Goal: Task Accomplishment & Management: Manage account settings

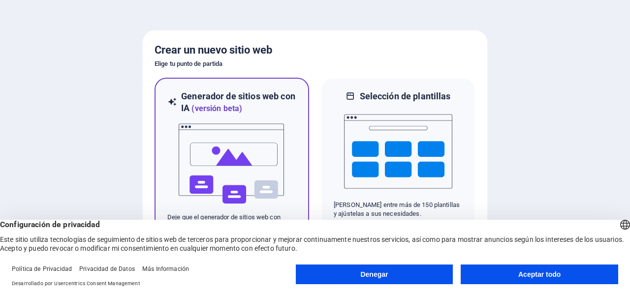
click at [272, 153] on img at bounding box center [232, 164] width 108 height 98
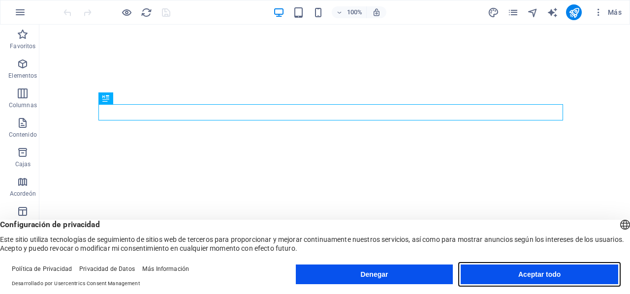
click at [506, 272] on button "Aceptar todo" at bounding box center [539, 275] width 157 height 20
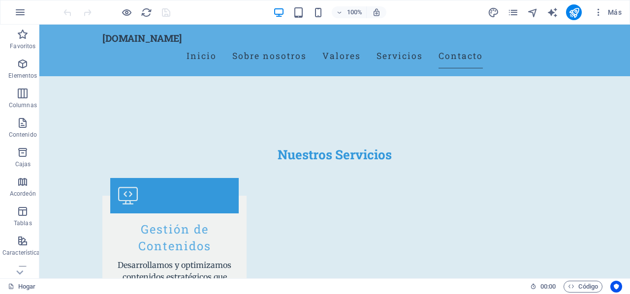
scroll to position [1510, 0]
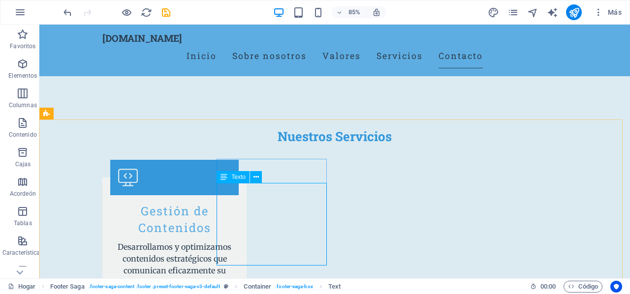
click at [240, 179] on font "Texto" at bounding box center [238, 177] width 14 height 7
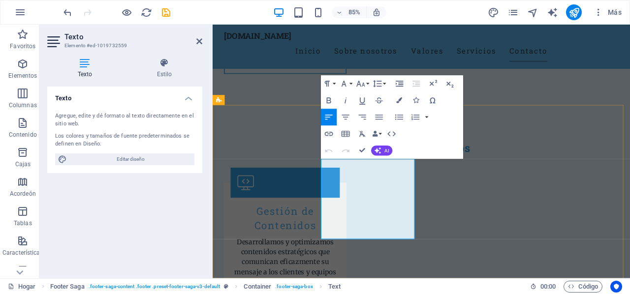
drag, startPoint x: 405, startPoint y: 199, endPoint x: 348, endPoint y: 186, distance: 58.4
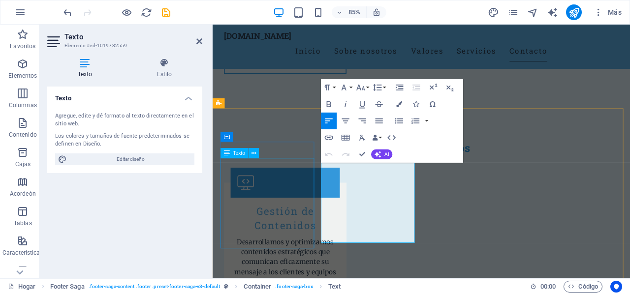
scroll to position [1458, 0]
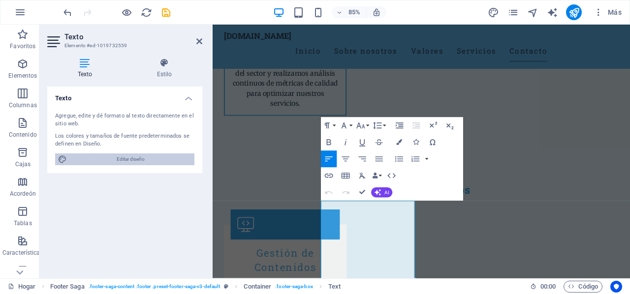
click at [124, 157] on font "Editar diseño" at bounding box center [131, 158] width 28 height 5
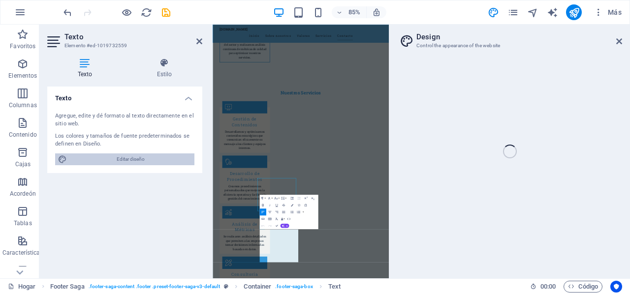
select select "px"
select select "200"
select select "px"
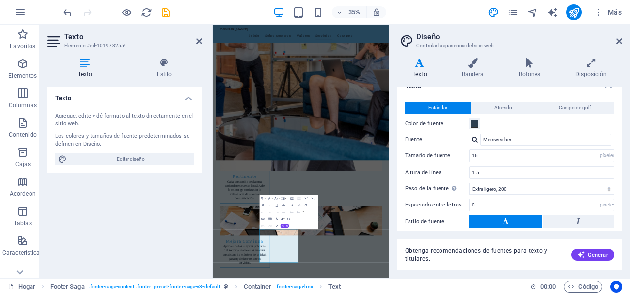
scroll to position [0, 0]
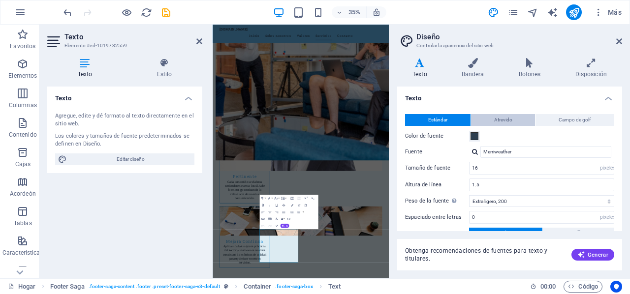
click at [512, 121] on button "Atrevido" at bounding box center [503, 120] width 64 height 12
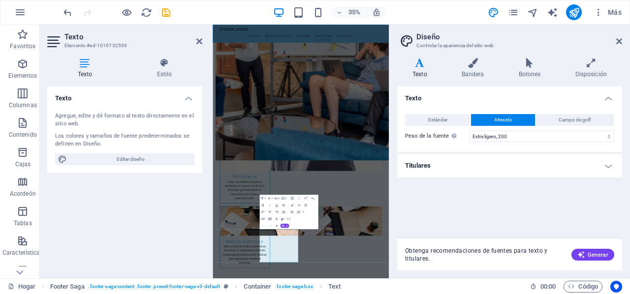
click at [196, 36] on h2 "Texto" at bounding box center [133, 36] width 138 height 9
click at [200, 42] on icon at bounding box center [199, 41] width 6 height 8
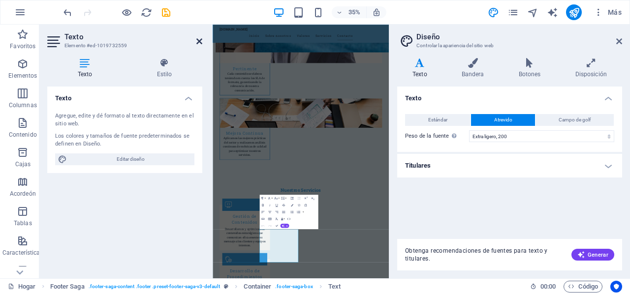
scroll to position [1444, 0]
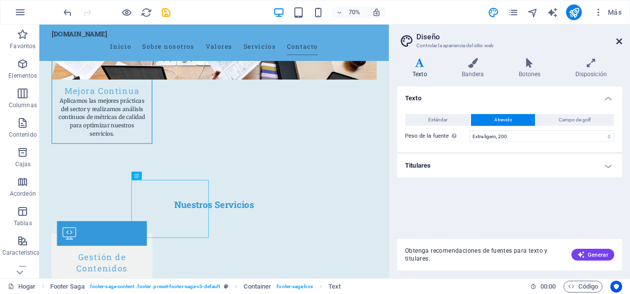
click at [619, 38] on icon at bounding box center [619, 41] width 6 height 8
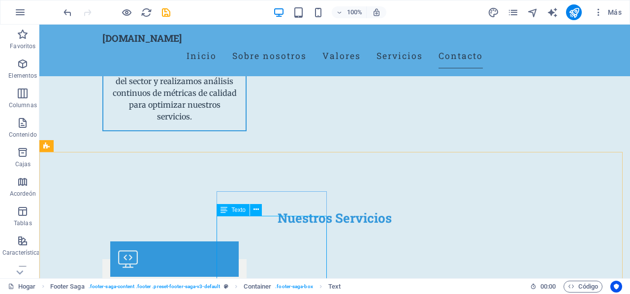
scroll to position [1475, 0]
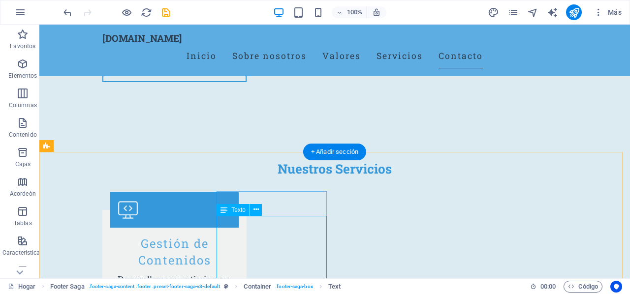
click at [258, 211] on icon at bounding box center [255, 210] width 5 height 10
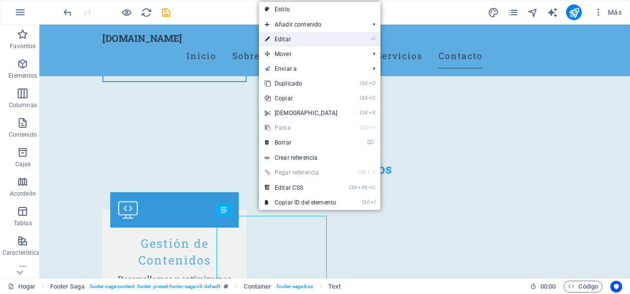
click at [295, 38] on link "⏎ Editar" at bounding box center [301, 39] width 85 height 15
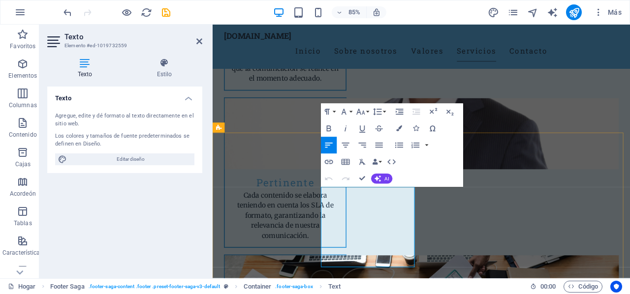
scroll to position [1228, 0]
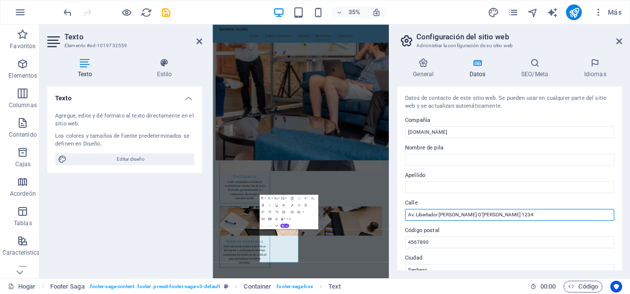
drag, startPoint x: 511, startPoint y: 217, endPoint x: 398, endPoint y: 217, distance: 112.7
click at [398, 217] on div "Datos de contacto de este sitio web. Se pueden usar en cualquier parte del siti…" at bounding box center [509, 179] width 225 height 184
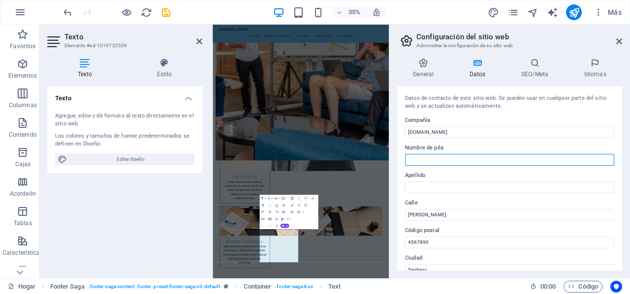
click at [471, 163] on input "Nombre de pila" at bounding box center [509, 160] width 209 height 12
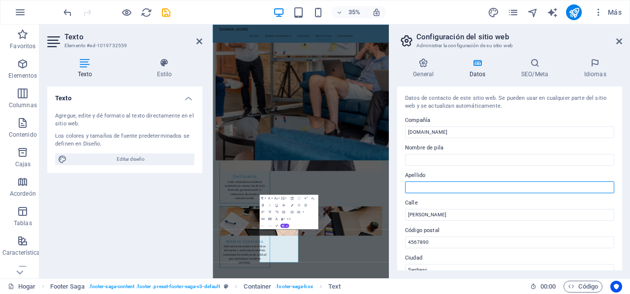
click at [437, 186] on input "Apellido" at bounding box center [509, 188] width 209 height 12
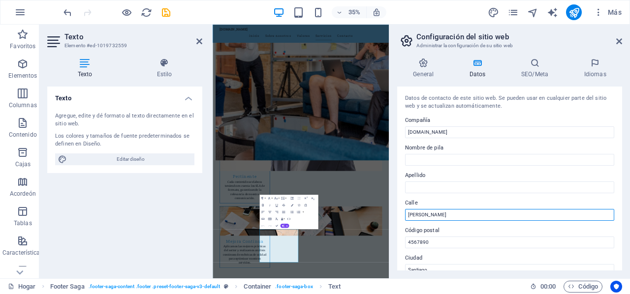
drag, startPoint x: 446, startPoint y: 215, endPoint x: 451, endPoint y: 214, distance: 5.0
click at [446, 215] on input "[PERSON_NAME]" at bounding box center [509, 215] width 209 height 12
type input "A"
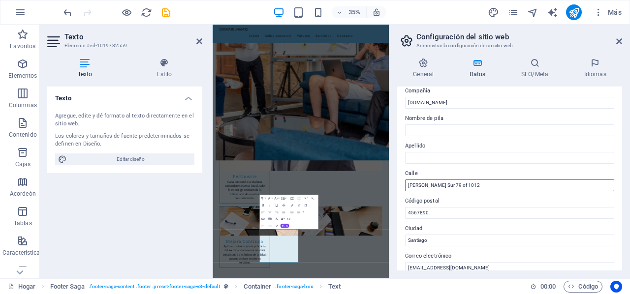
scroll to position [49, 0]
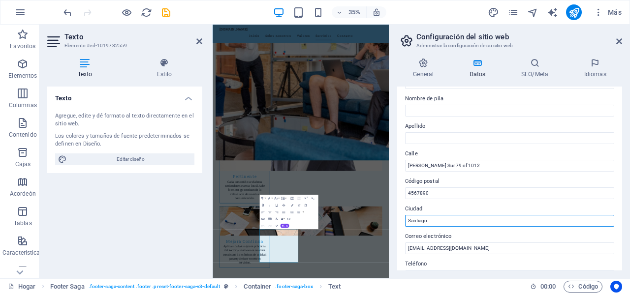
click at [440, 221] on input "Santiago" at bounding box center [509, 221] width 209 height 12
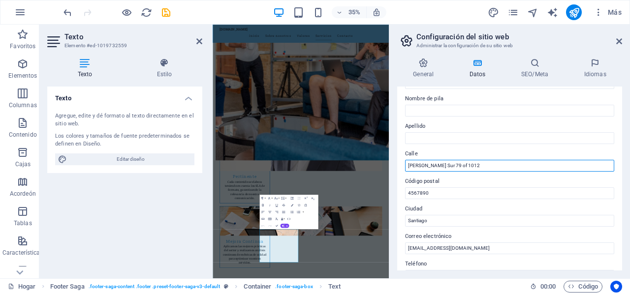
click at [498, 163] on input "[PERSON_NAME] Sur 79 of 1012" at bounding box center [509, 166] width 209 height 12
type input "[PERSON_NAME] Sur 79 of 1012, Las Condes"
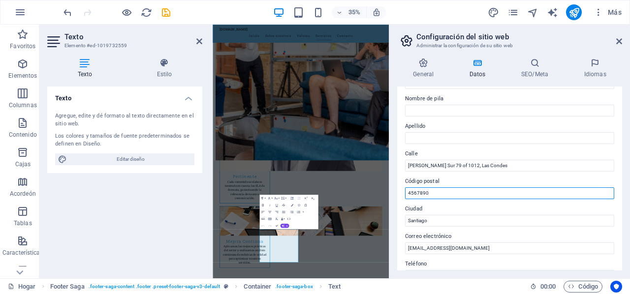
drag, startPoint x: 672, startPoint y: 219, endPoint x: 571, endPoint y: 505, distance: 303.0
drag, startPoint x: 408, startPoint y: 191, endPoint x: 402, endPoint y: 189, distance: 6.4
click at [402, 189] on div "Datos de contacto de este sitio web. Se pueden usar en cualquier parte del siti…" at bounding box center [509, 179] width 225 height 184
click at [462, 189] on input "4567890" at bounding box center [509, 193] width 209 height 12
type input "4"
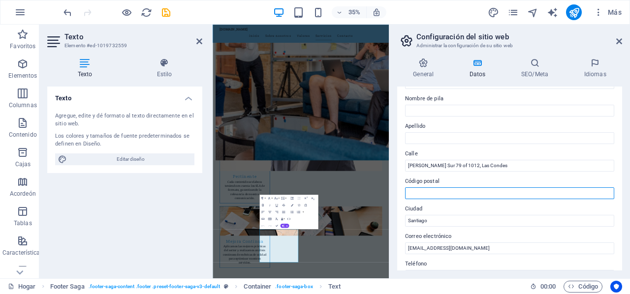
paste input "¿Loremip dolor? Sitam Conse, ad elitsed doeiusm t incid ut 8528 laboreetdo magn…"
type input "¿Loremip dolor? Sitam Conse, ad elitsed doeiusm t incid ut 8528 laboreetdo magn…"
click at [462, 189] on input "Código postal" at bounding box center [509, 193] width 209 height 12
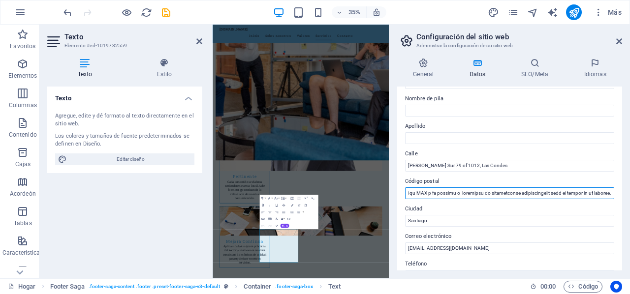
click at [462, 189] on input "Código postal" at bounding box center [509, 193] width 209 height 12
paste input "7550229"
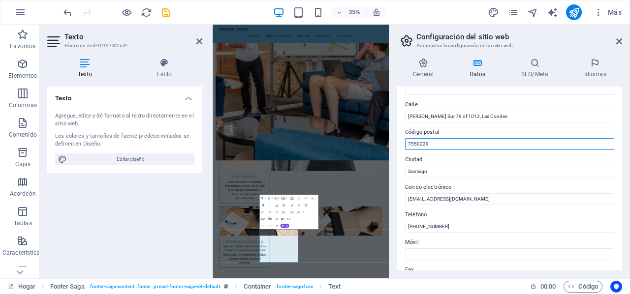
scroll to position [148, 0]
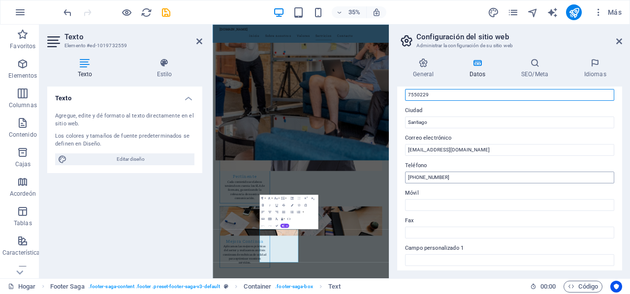
type input "7550229"
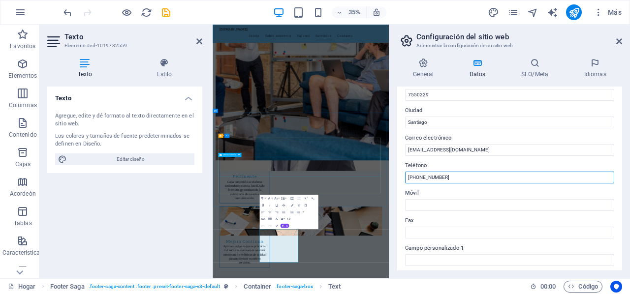
drag, startPoint x: 670, startPoint y: 201, endPoint x: 605, endPoint y: 439, distance: 246.2
drag, startPoint x: 462, startPoint y: 177, endPoint x: 402, endPoint y: 177, distance: 60.5
click at [402, 177] on div "Datos de contacto de este sitio web. Se pueden usar en cualquier parte del siti…" at bounding box center [509, 179] width 225 height 184
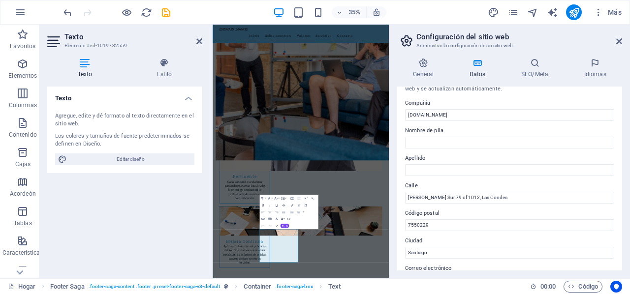
scroll to position [0, 0]
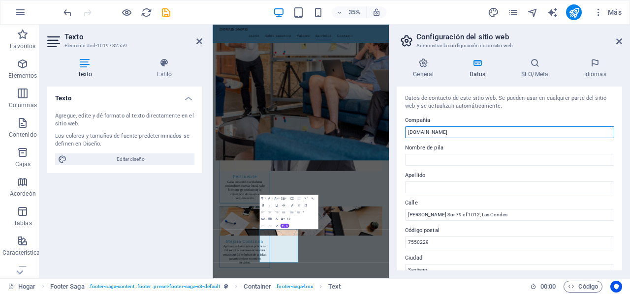
click at [408, 131] on input "[DOMAIN_NAME]" at bounding box center [509, 132] width 209 height 12
type input "[DOMAIN_NAME]"
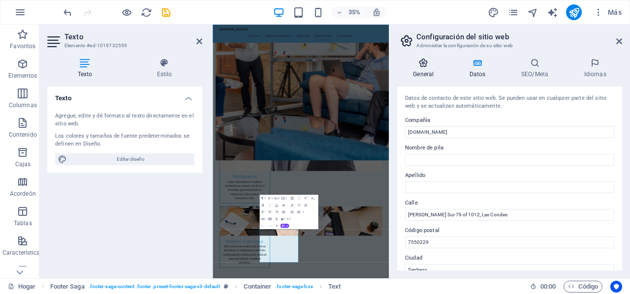
click at [422, 65] on icon at bounding box center [423, 63] width 53 height 10
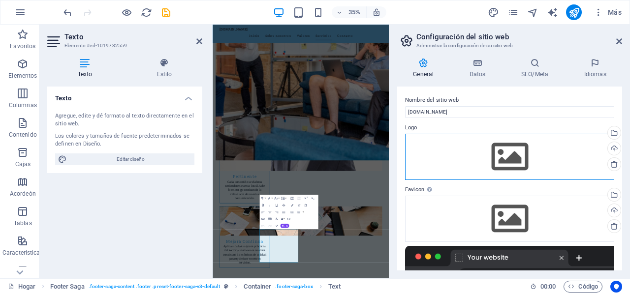
click at [507, 160] on div "Arrastre los archivos aquí, haga clic para elegir archivos o seleccione archivo…" at bounding box center [509, 157] width 209 height 46
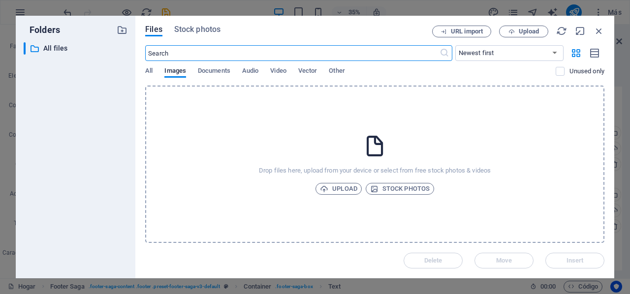
scroll to position [5415, 0]
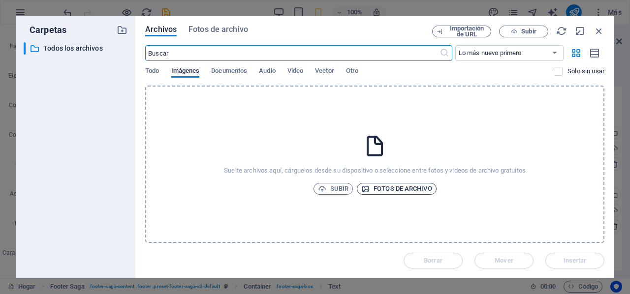
click at [401, 189] on font "Fotos de archivo" at bounding box center [402, 188] width 59 height 7
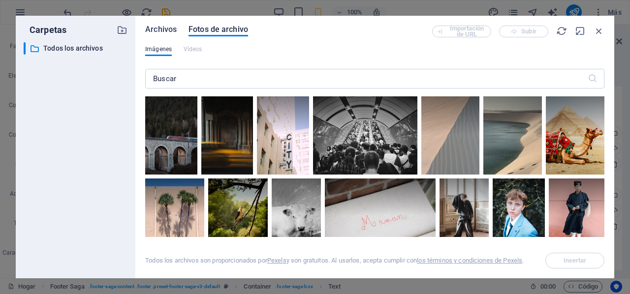
click at [164, 31] on font "Archivos" at bounding box center [160, 29] width 31 height 9
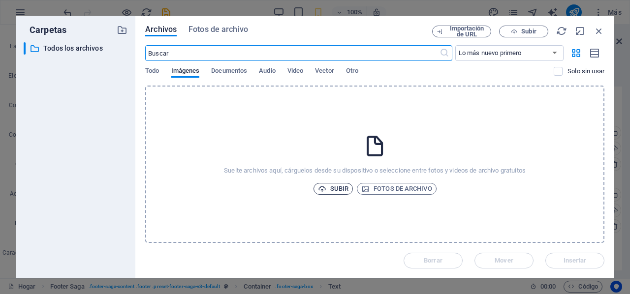
click at [328, 187] on span "Subir" at bounding box center [333, 189] width 31 height 12
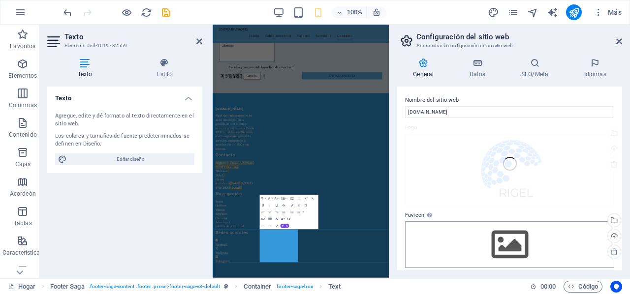
scroll to position [1228, 0]
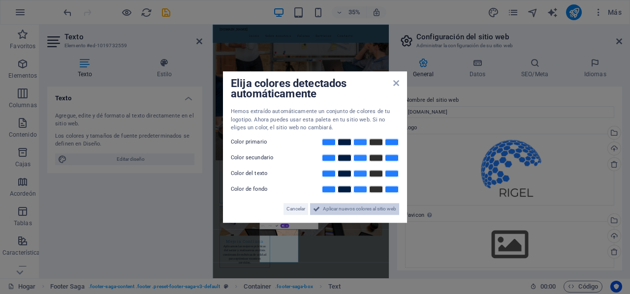
click at [346, 208] on font "Aplicar nuevos colores al sitio web" at bounding box center [359, 208] width 73 height 5
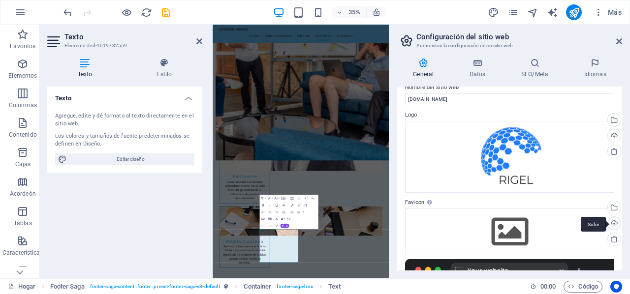
scroll to position [32, 0]
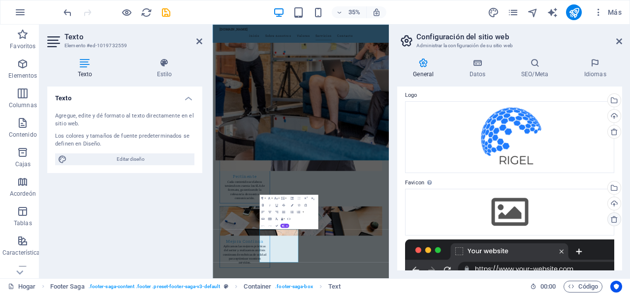
drag, startPoint x: 619, startPoint y: 166, endPoint x: 614, endPoint y: 218, distance: 52.4
click at [614, 218] on div "Nombre del sitio web [DOMAIN_NAME] Logo Arrastre los archivos aquí, haga clic p…" at bounding box center [509, 179] width 225 height 184
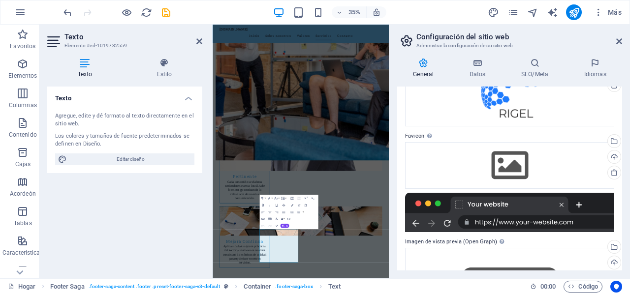
scroll to position [0, 0]
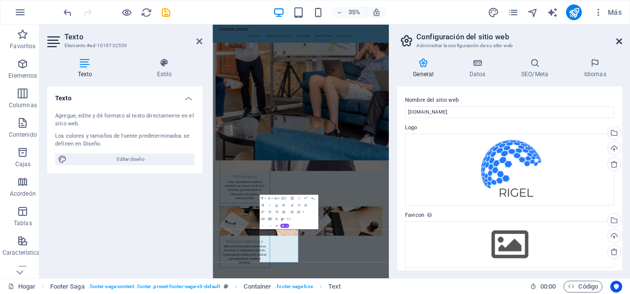
click at [616, 37] on icon at bounding box center [619, 41] width 6 height 8
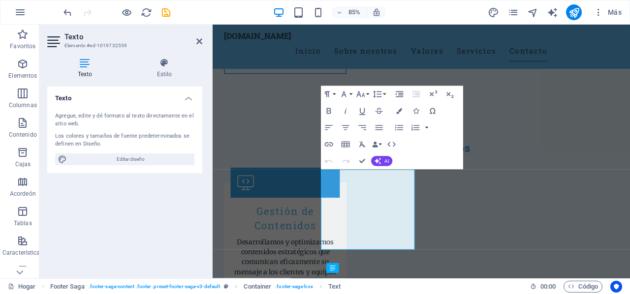
scroll to position [1491, 0]
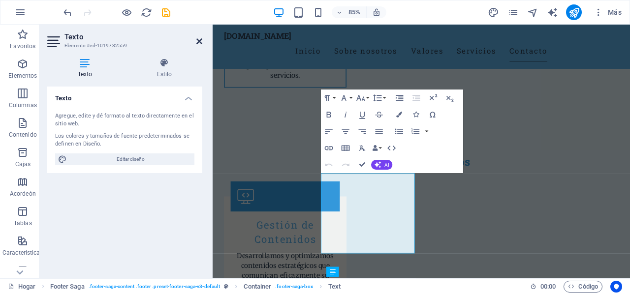
click at [200, 38] on icon at bounding box center [199, 41] width 6 height 8
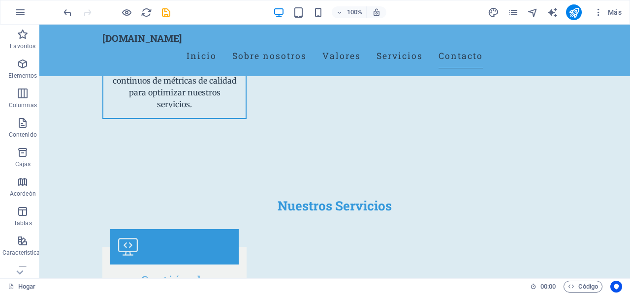
scroll to position [1553, 0]
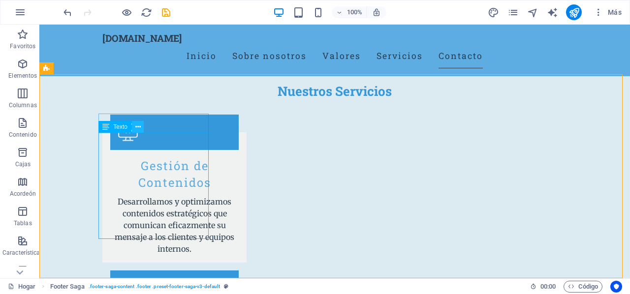
click at [138, 127] on icon at bounding box center [137, 127] width 5 height 10
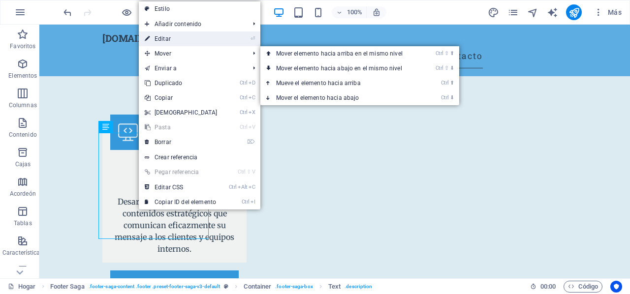
click at [172, 41] on link "⏎ Editar" at bounding box center [181, 38] width 85 height 15
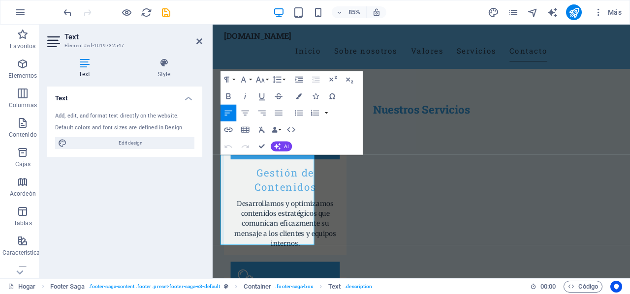
scroll to position [1508, 0]
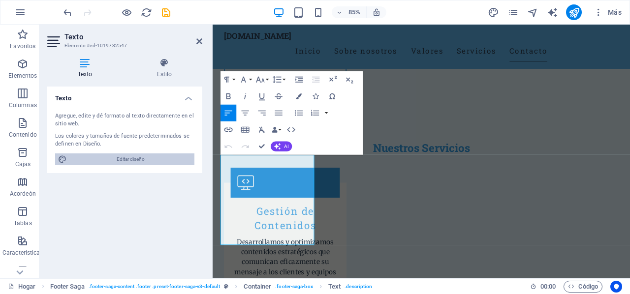
click at [130, 158] on font "Editar diseño" at bounding box center [131, 158] width 28 height 5
select select "200"
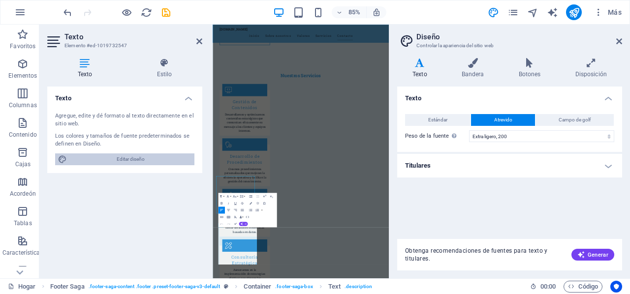
scroll to position [1228, 0]
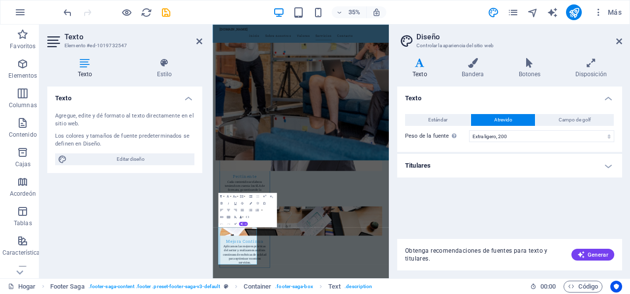
click at [417, 67] on icon at bounding box center [419, 63] width 45 height 10
click at [166, 70] on h4 "Estilo" at bounding box center [164, 68] width 76 height 21
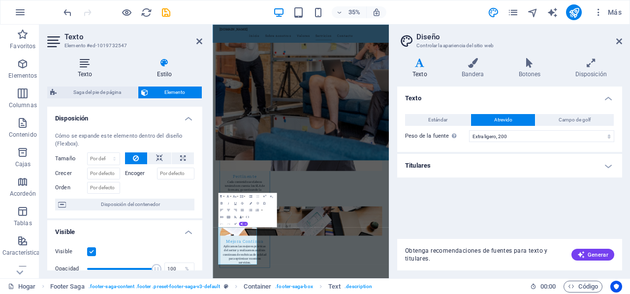
click at [85, 67] on icon at bounding box center [84, 63] width 75 height 10
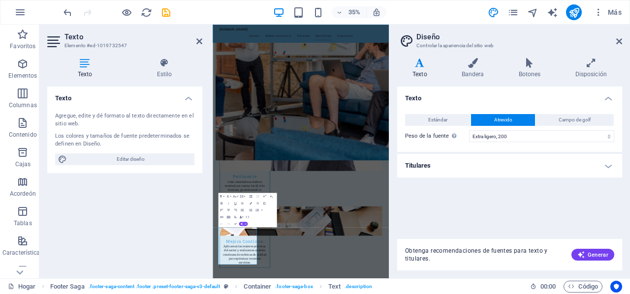
click at [49, 42] on icon at bounding box center [54, 42] width 15 height 16
click at [200, 39] on icon at bounding box center [199, 41] width 6 height 8
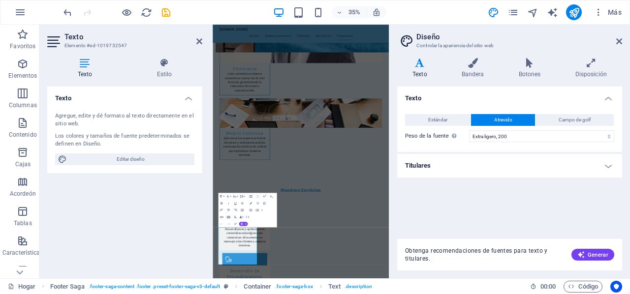
scroll to position [1444, 0]
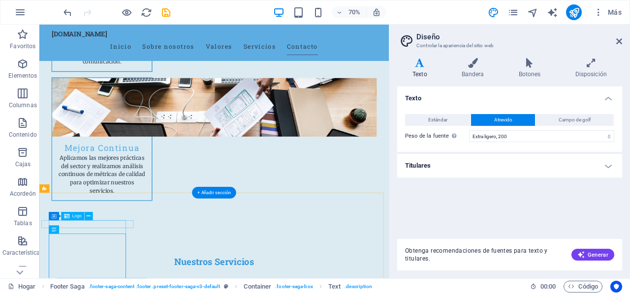
scroll to position [1411, 0]
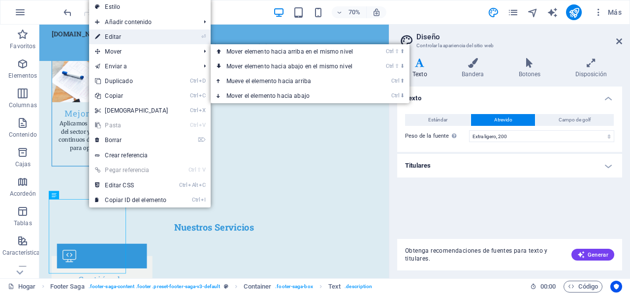
click at [127, 38] on link "⏎ Editar" at bounding box center [131, 37] width 85 height 15
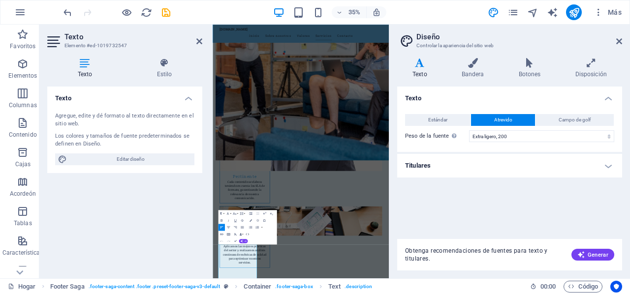
scroll to position [1179, 0]
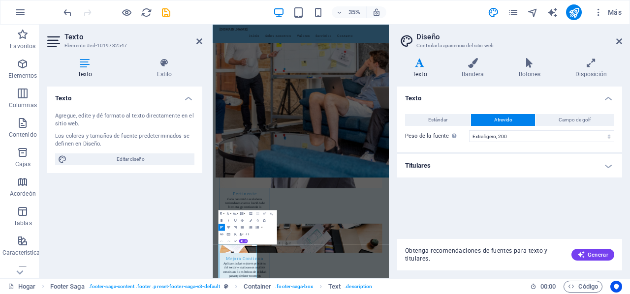
click at [419, 66] on icon at bounding box center [419, 63] width 45 height 10
click at [463, 64] on icon at bounding box center [472, 63] width 53 height 10
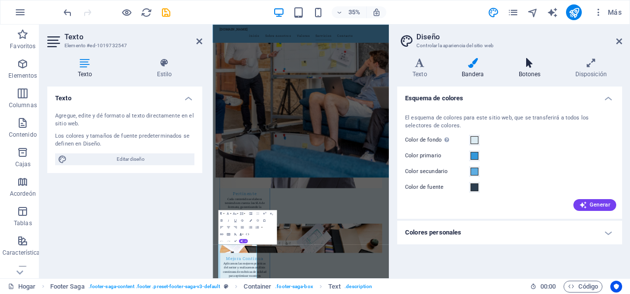
click at [530, 68] on h4 "Botones" at bounding box center [531, 68] width 57 height 21
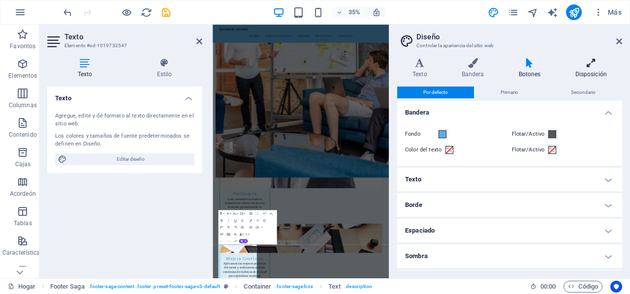
click at [591, 62] on icon at bounding box center [591, 63] width 62 height 10
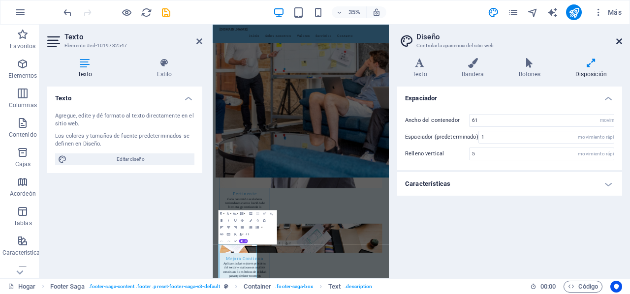
drag, startPoint x: 616, startPoint y: 39, endPoint x: 476, endPoint y: 17, distance: 142.0
click at [616, 39] on icon at bounding box center [619, 41] width 6 height 8
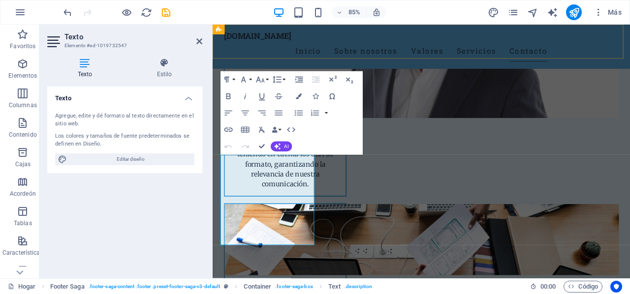
scroll to position [1508, 0]
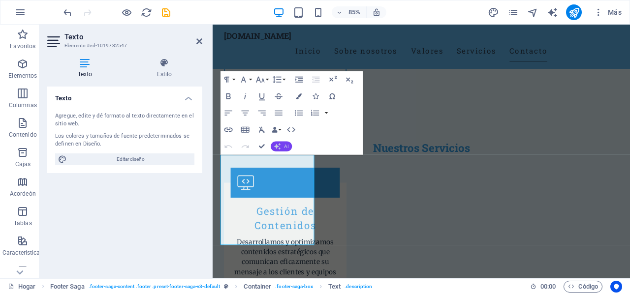
click at [275, 146] on icon "button" at bounding box center [277, 146] width 7 height 7
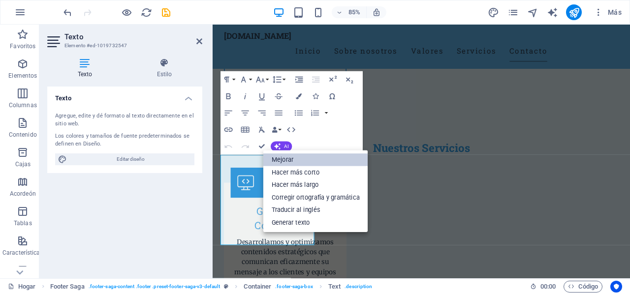
click at [286, 158] on font "Mejorar" at bounding box center [283, 159] width 22 height 7
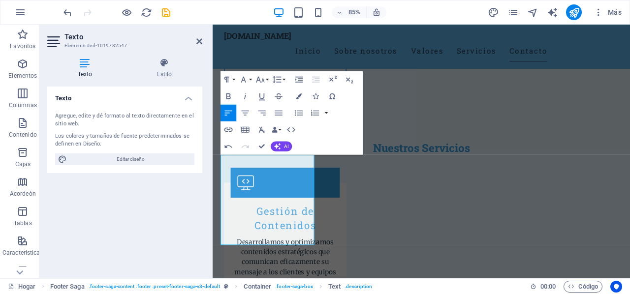
click at [202, 38] on aside "Texto Elemento #ed-1019732547 Texto Estilo Texto Agregue, edite y dé formato al…" at bounding box center [125, 152] width 173 height 254
click at [200, 38] on icon at bounding box center [199, 41] width 6 height 8
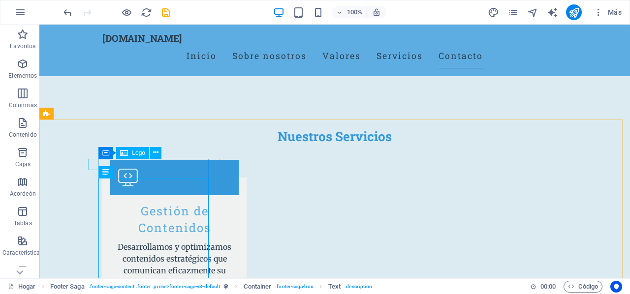
click at [138, 151] on font "Logo" at bounding box center [138, 153] width 13 height 7
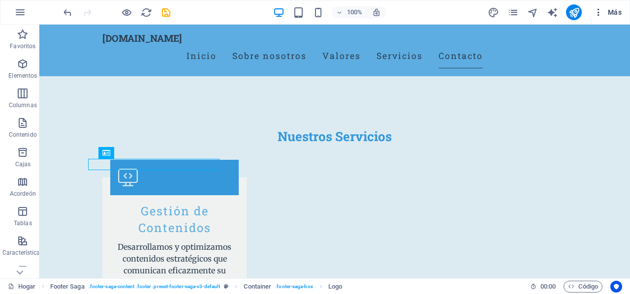
click at [616, 10] on font "Más" at bounding box center [615, 12] width 14 height 8
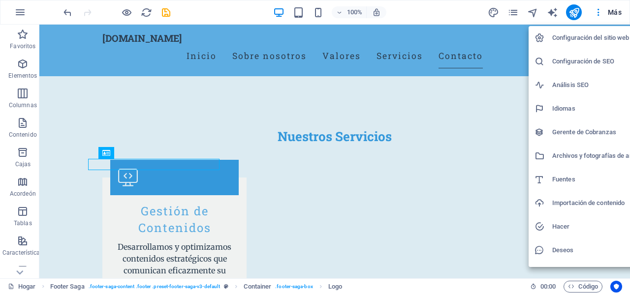
click at [568, 229] on font "Hacer" at bounding box center [560, 226] width 17 height 7
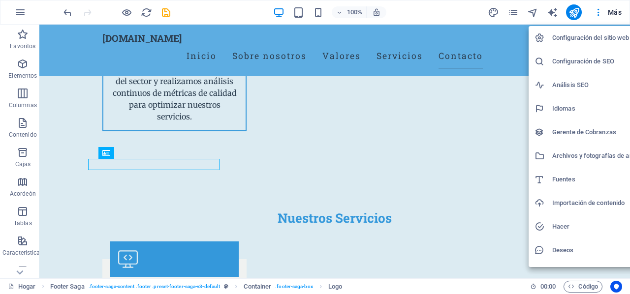
scroll to position [1444, 0]
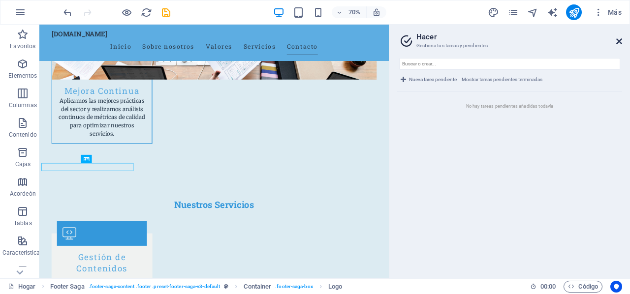
click at [621, 37] on icon at bounding box center [619, 41] width 6 height 8
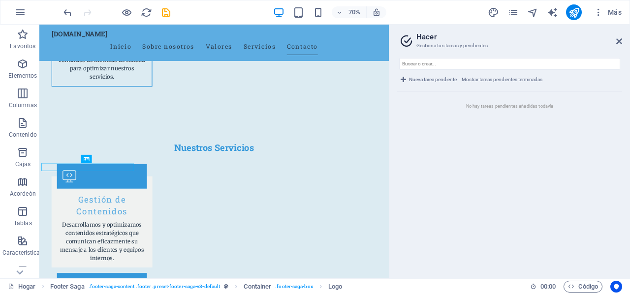
scroll to position [1508, 0]
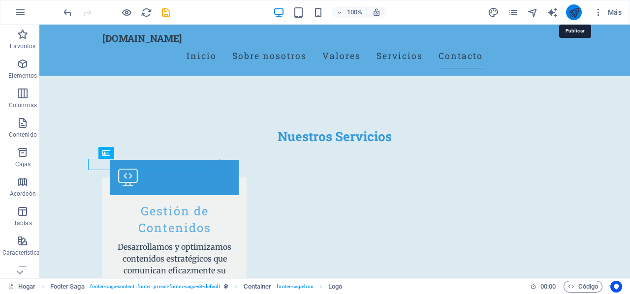
click at [577, 13] on icon "publicar" at bounding box center [573, 12] width 11 height 11
checkbox input "false"
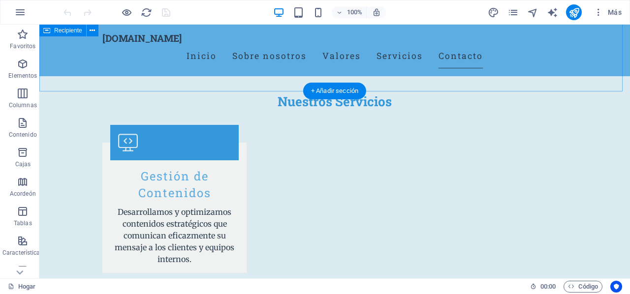
scroll to position [1553, 0]
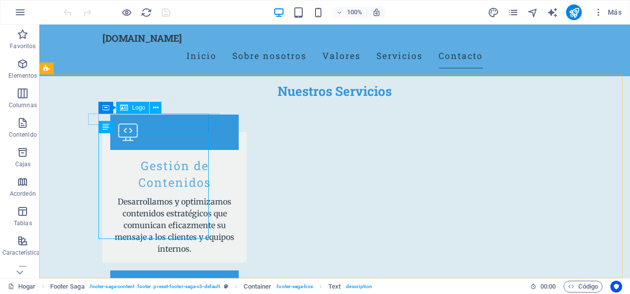
click at [141, 108] on font "Logo" at bounding box center [138, 107] width 13 height 7
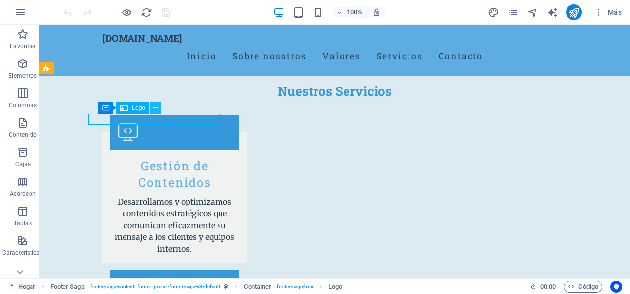
click at [154, 107] on icon at bounding box center [155, 108] width 5 height 10
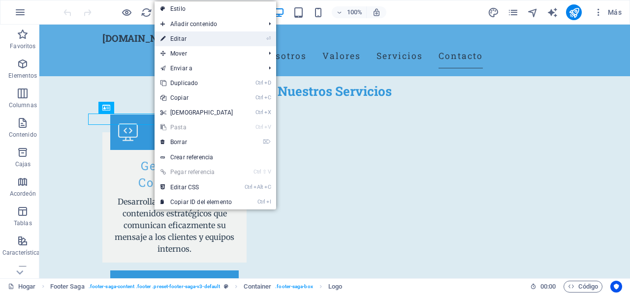
click at [183, 35] on font "Editar" at bounding box center [178, 38] width 16 height 7
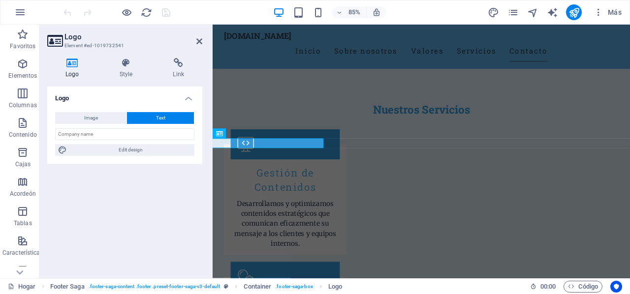
scroll to position [1508, 0]
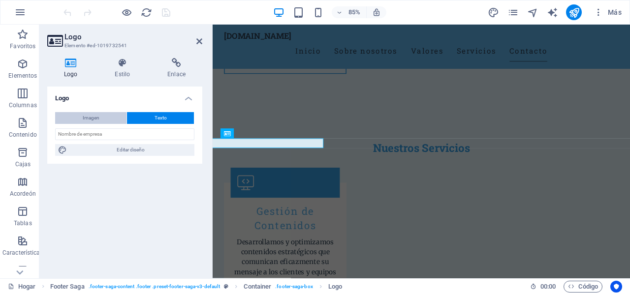
click at [99, 117] on button "Imagen" at bounding box center [90, 118] width 71 height 12
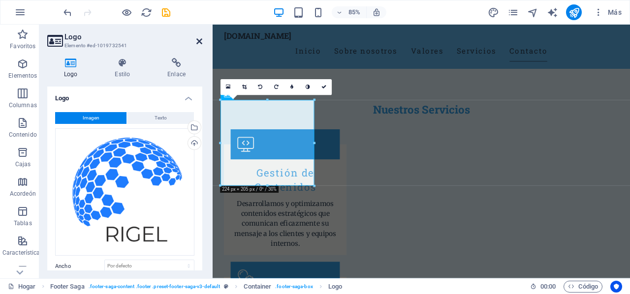
click at [200, 39] on icon at bounding box center [199, 41] width 6 height 8
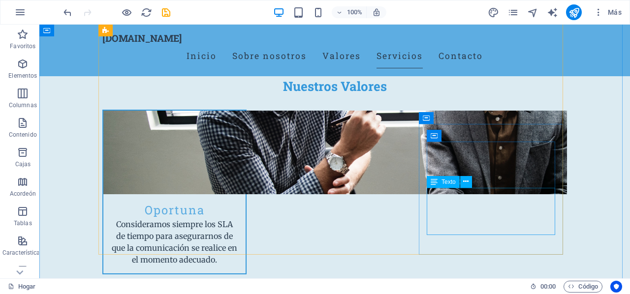
scroll to position [766, 0]
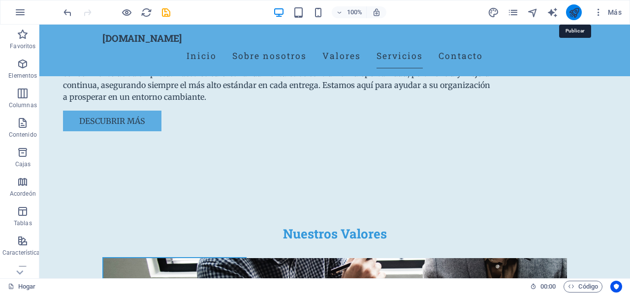
click at [576, 7] on icon "publicar" at bounding box center [573, 12] width 11 height 11
checkbox input "false"
